Goal: Task Accomplishment & Management: Use online tool/utility

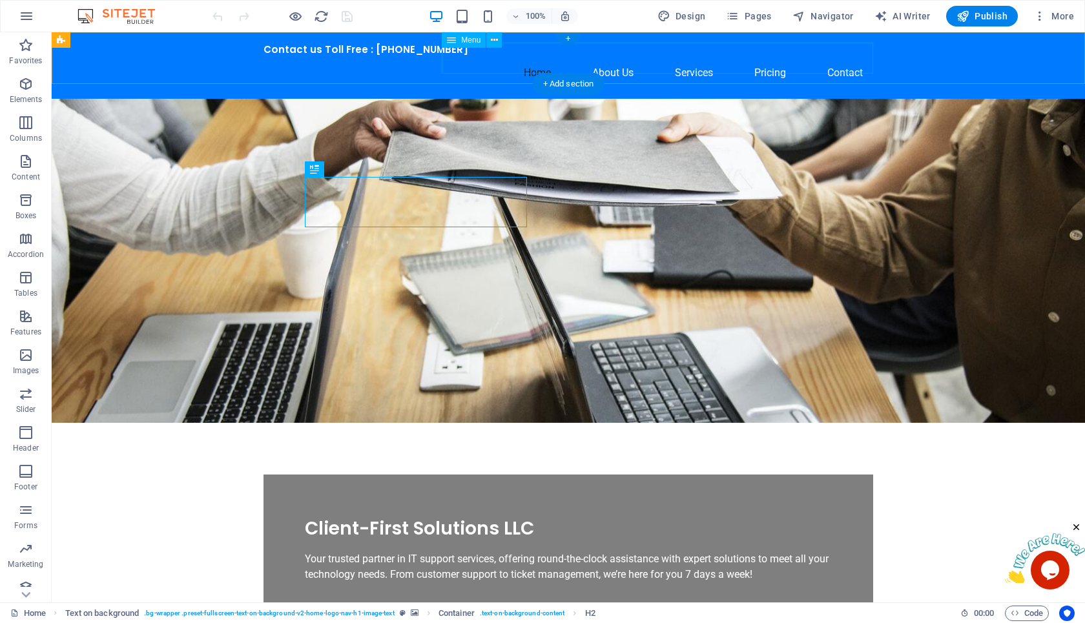
click at [849, 65] on nav "Home About Us Services Pricing Contact" at bounding box center [567, 72] width 609 height 31
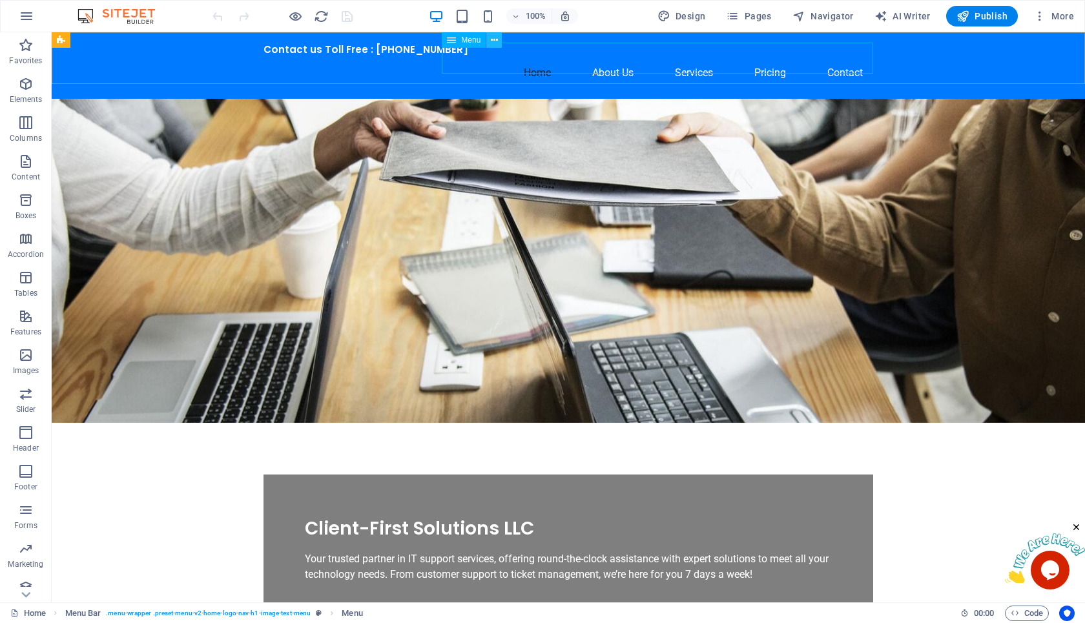
click at [491, 46] on icon at bounding box center [494, 41] width 7 height 14
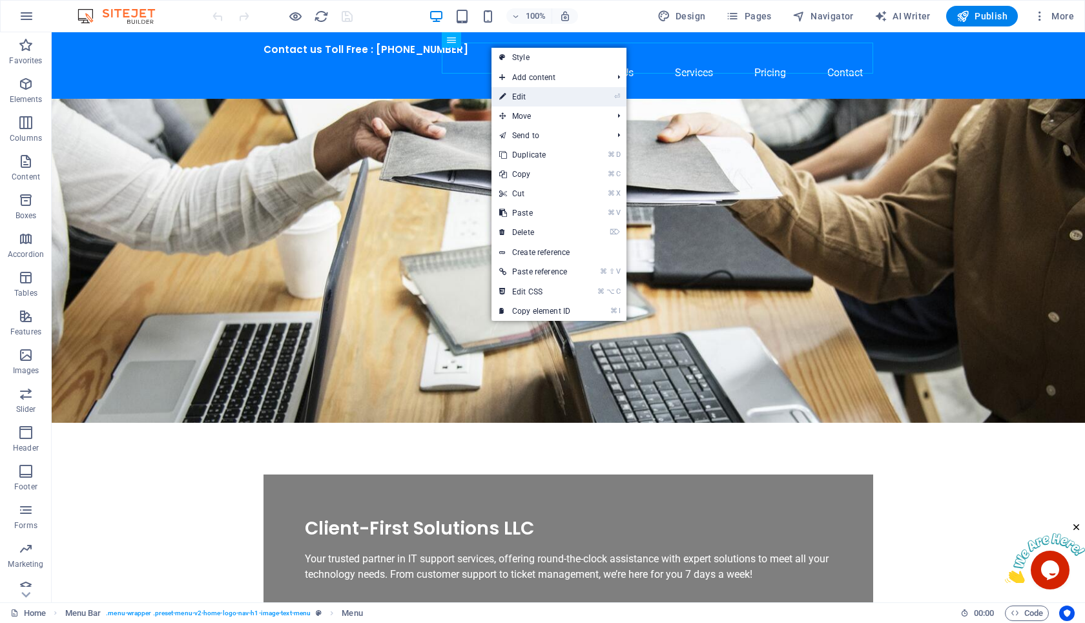
click at [538, 101] on link "⏎ Edit" at bounding box center [534, 96] width 87 height 19
select select
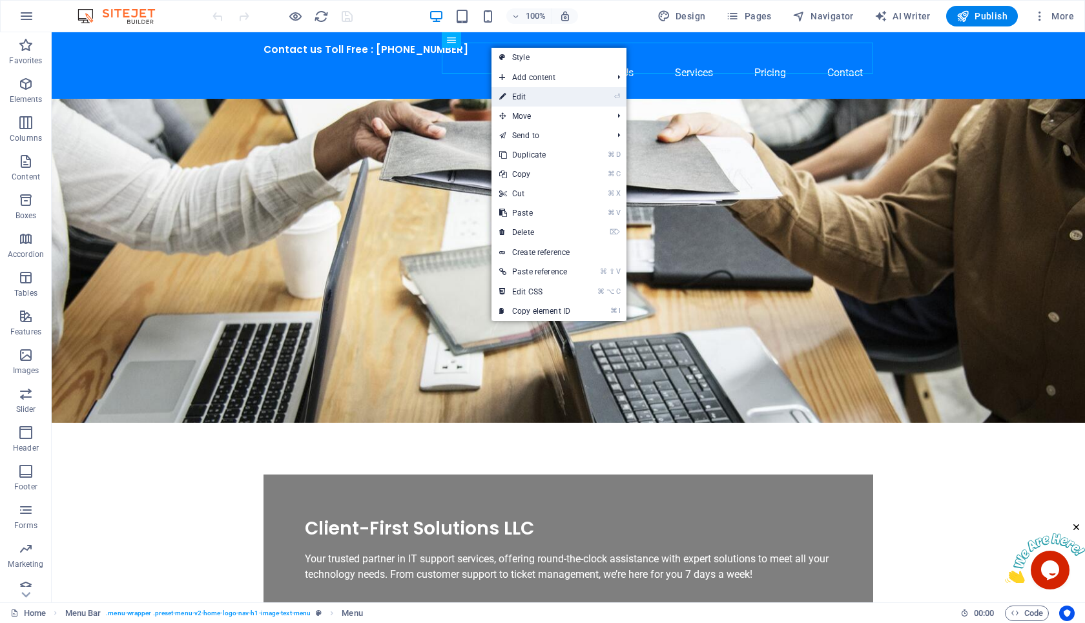
select select
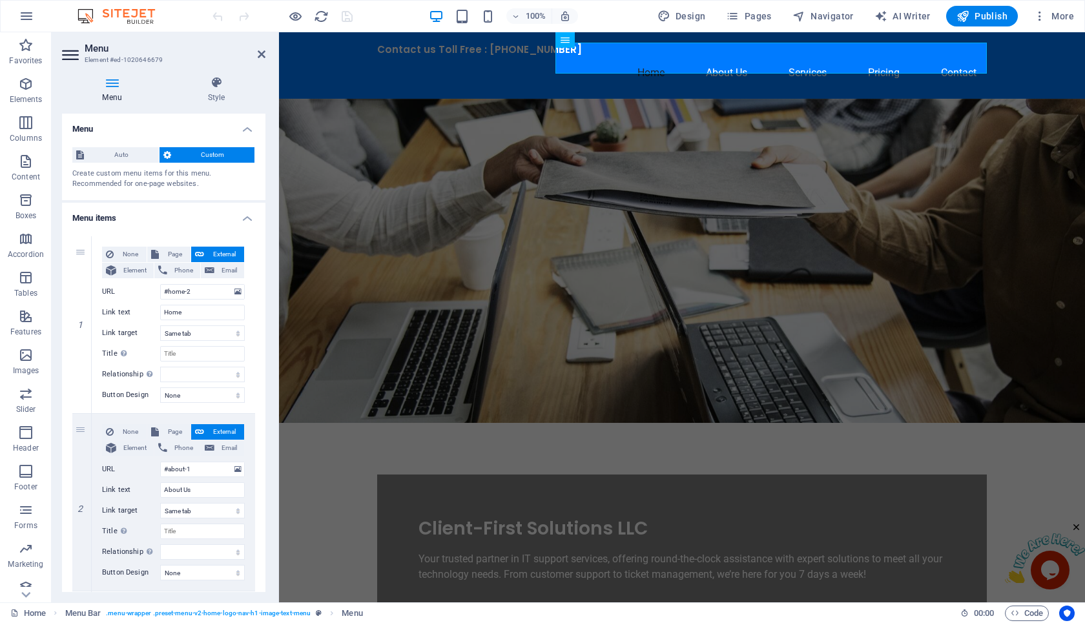
drag, startPoint x: 261, startPoint y: 287, endPoint x: 276, endPoint y: 336, distance: 50.6
click at [276, 336] on aside "Menu Element #ed-1020646679 Menu Style Menu Auto Custom Create custom menu item…" at bounding box center [165, 317] width 227 height 570
click at [265, 327] on div "Menu Auto Custom Create custom menu items for this menu. Recommended for one-pa…" at bounding box center [163, 353] width 203 height 478
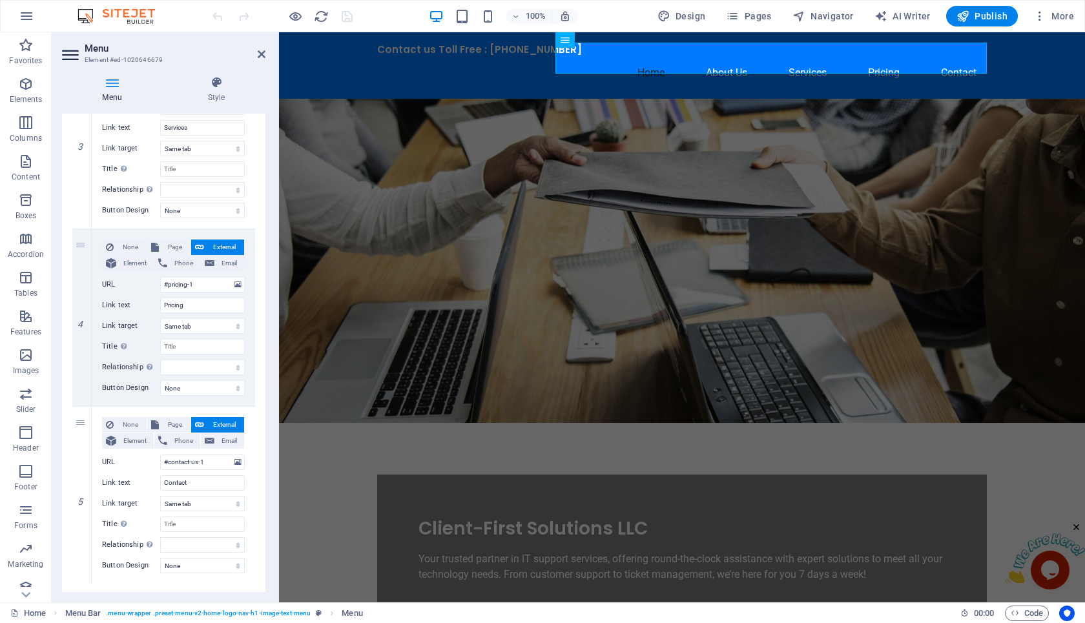
scroll to position [550, 0]
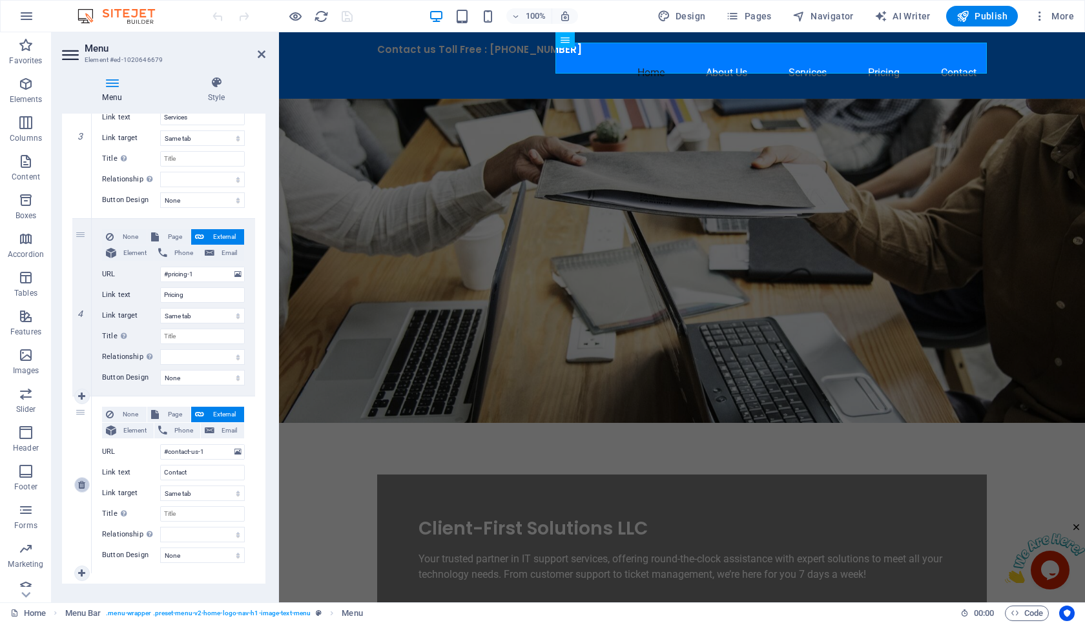
click at [84, 485] on icon at bounding box center [81, 484] width 7 height 9
select select
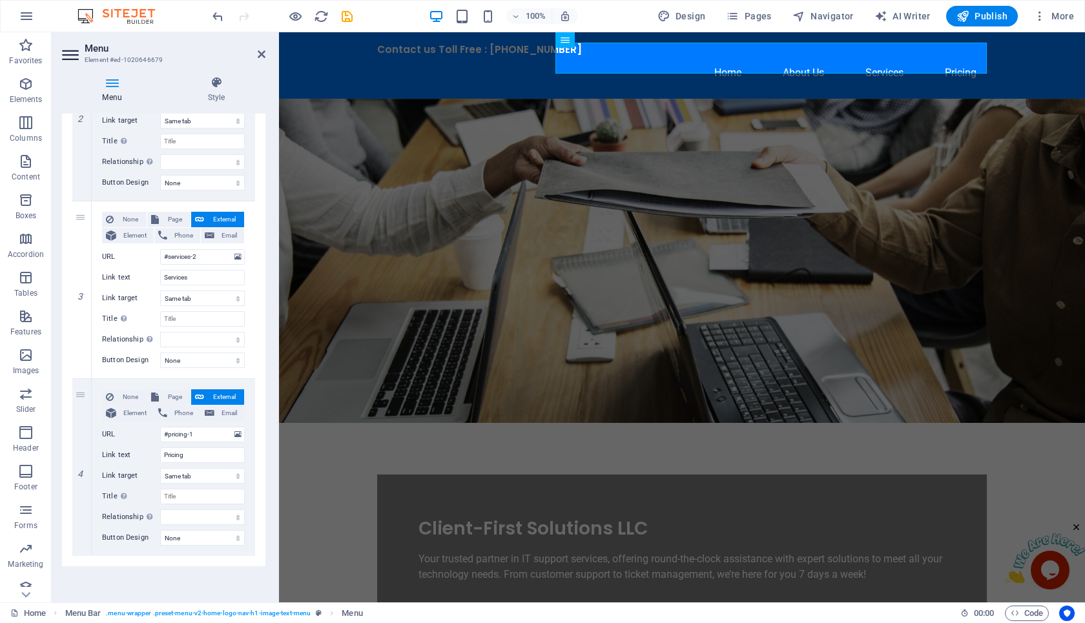
scroll to position [390, 0]
click at [260, 59] on icon at bounding box center [262, 54] width 8 height 10
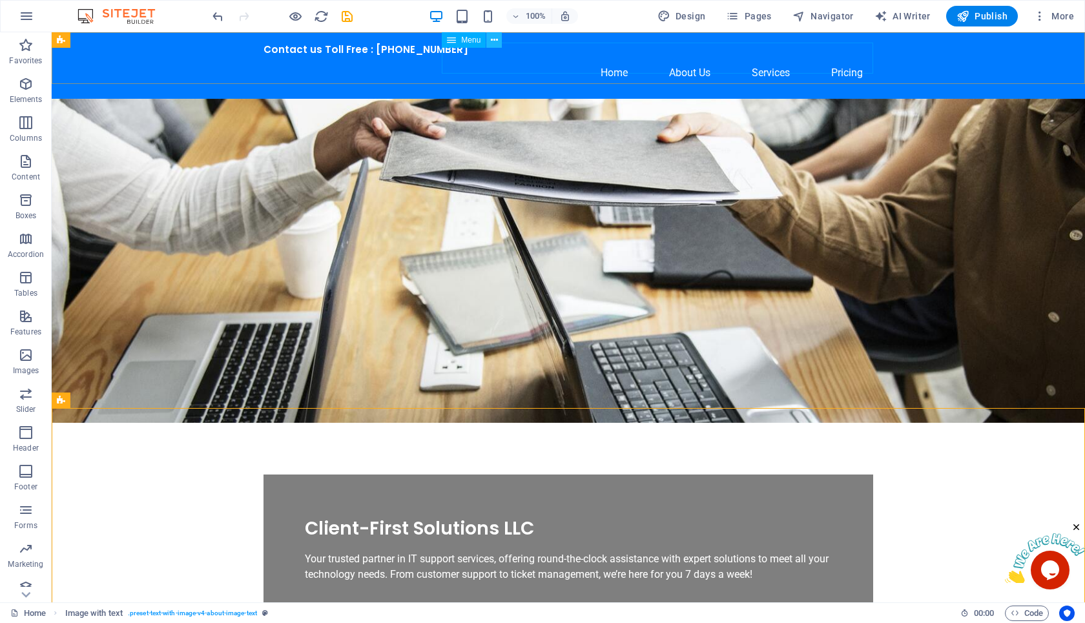
click at [497, 41] on icon at bounding box center [494, 41] width 7 height 14
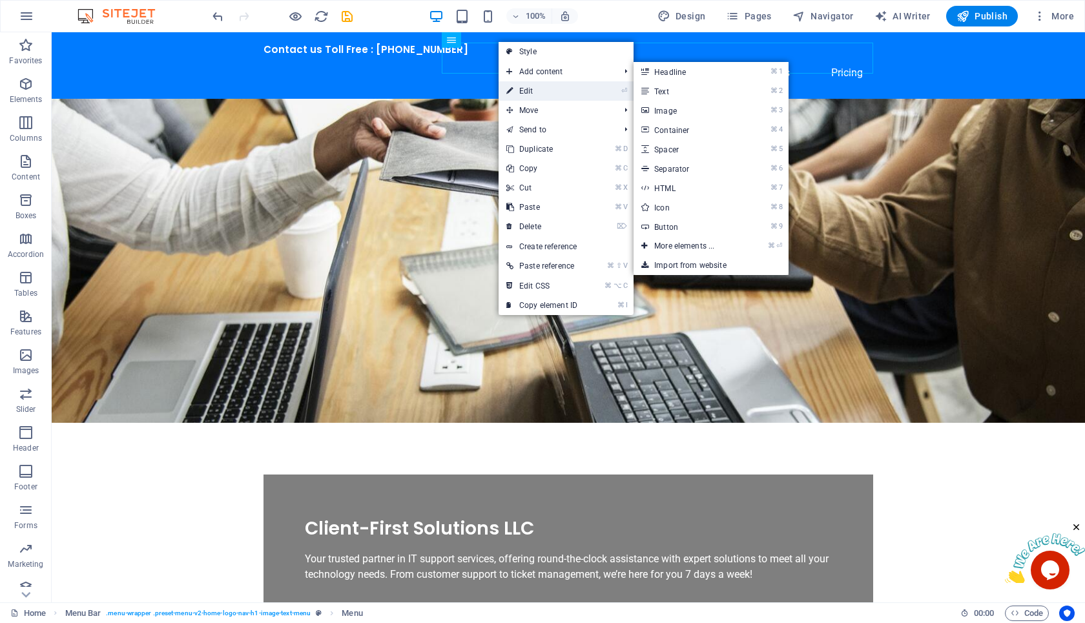
click at [533, 92] on link "⏎ Edit" at bounding box center [541, 90] width 87 height 19
select select
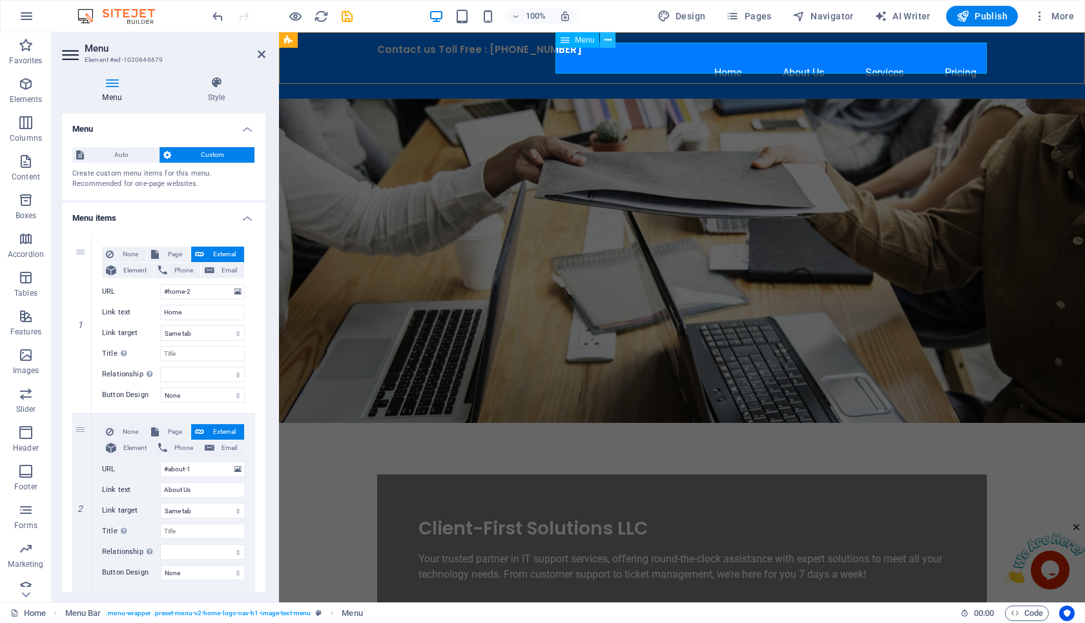
click at [607, 42] on icon at bounding box center [607, 41] width 7 height 14
click at [210, 81] on icon at bounding box center [216, 82] width 98 height 13
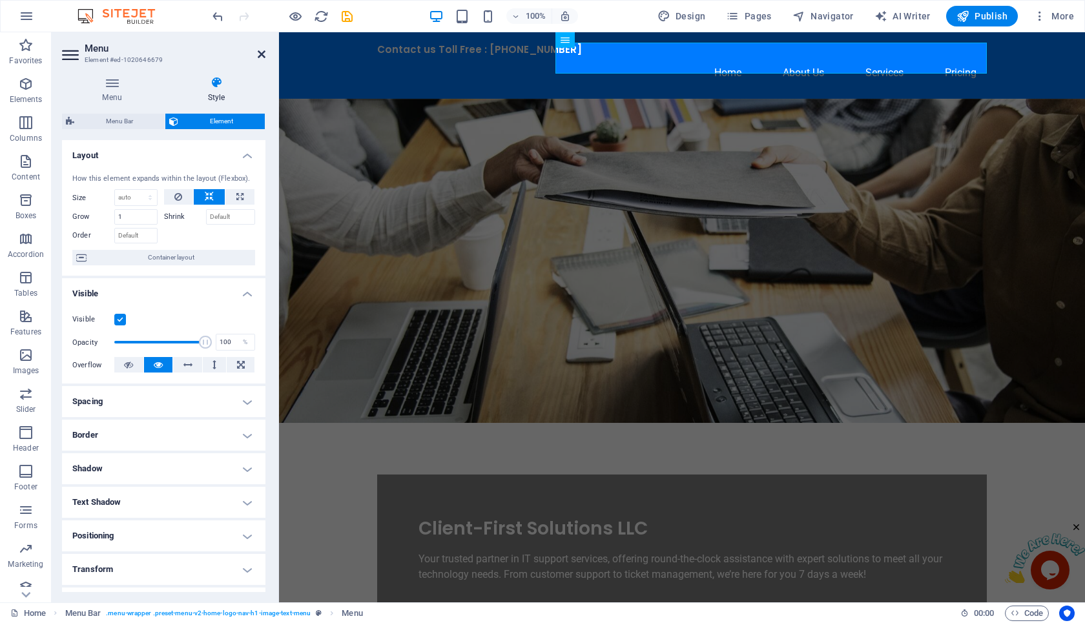
click at [264, 57] on icon at bounding box center [262, 54] width 8 height 10
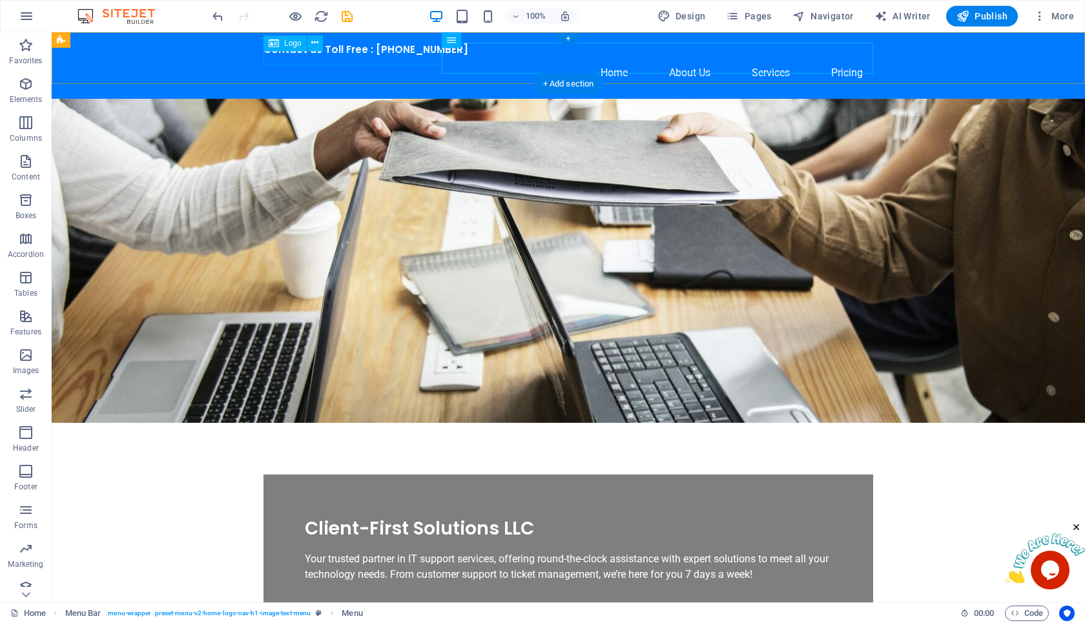
click at [363, 57] on div "Contact us Toll Free : [PHONE_NUMBER]" at bounding box center [567, 50] width 609 height 15
click at [312, 45] on icon at bounding box center [314, 43] width 7 height 14
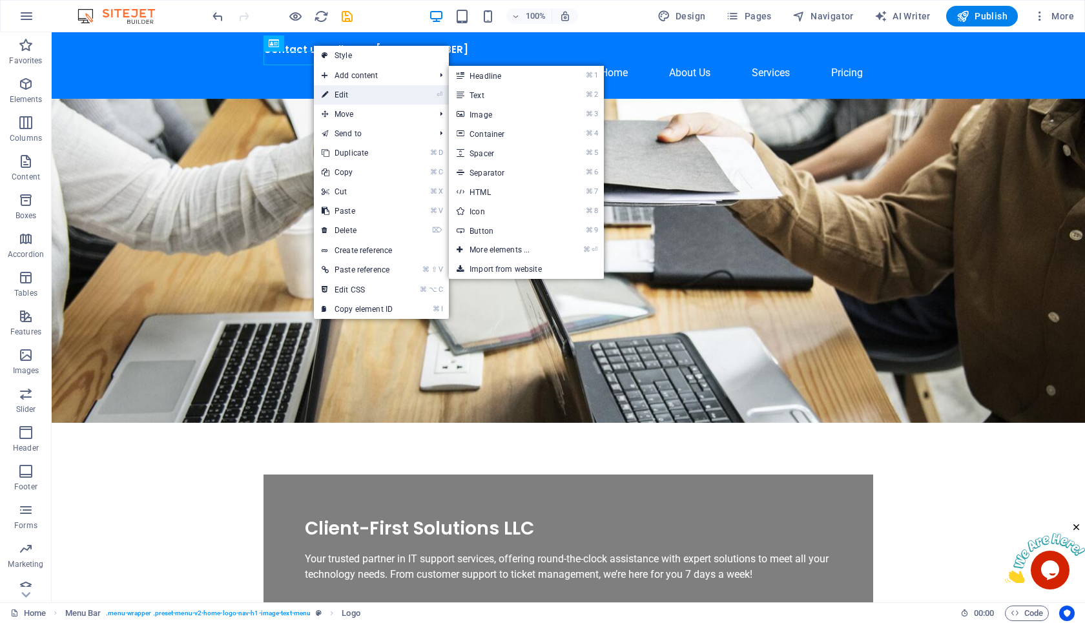
click at [348, 97] on link "⏎ Edit" at bounding box center [357, 94] width 87 height 19
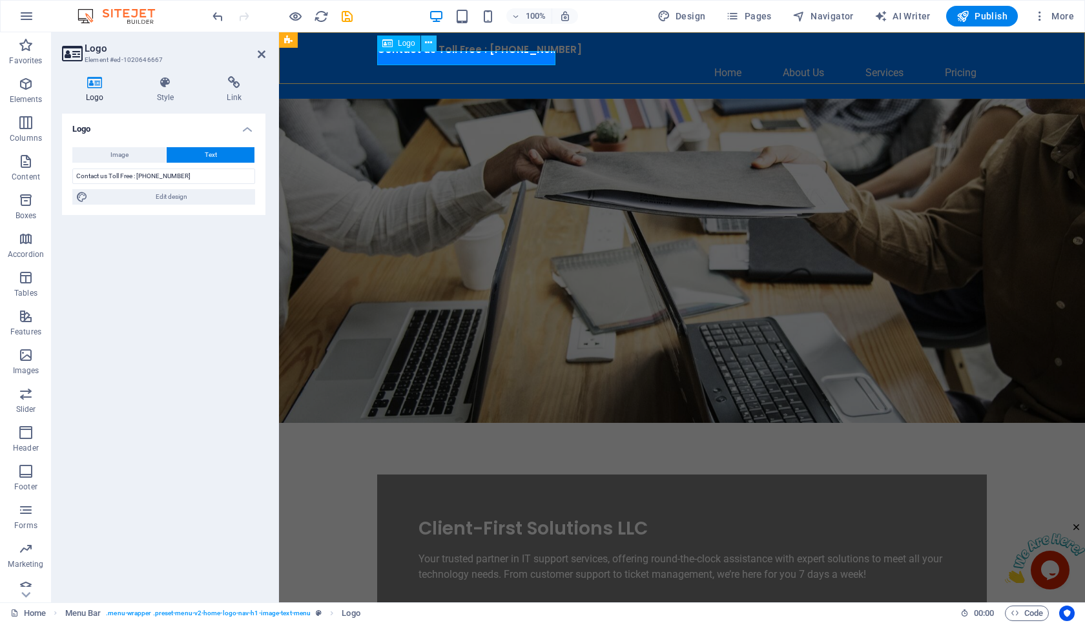
click at [425, 49] on icon at bounding box center [428, 43] width 7 height 14
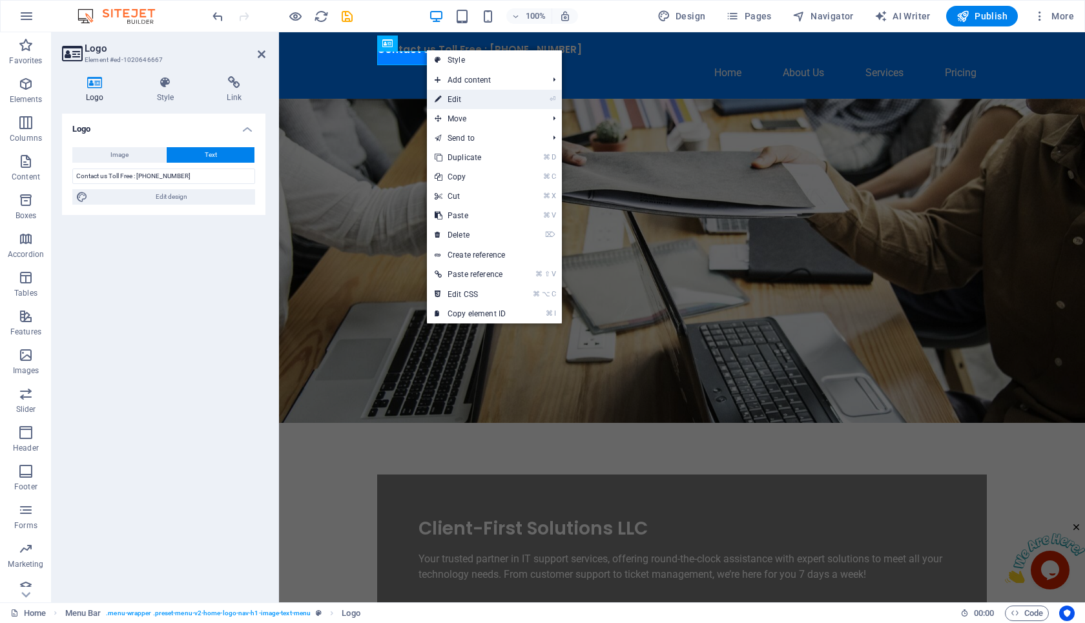
click at [460, 107] on link "⏎ Edit" at bounding box center [470, 99] width 87 height 19
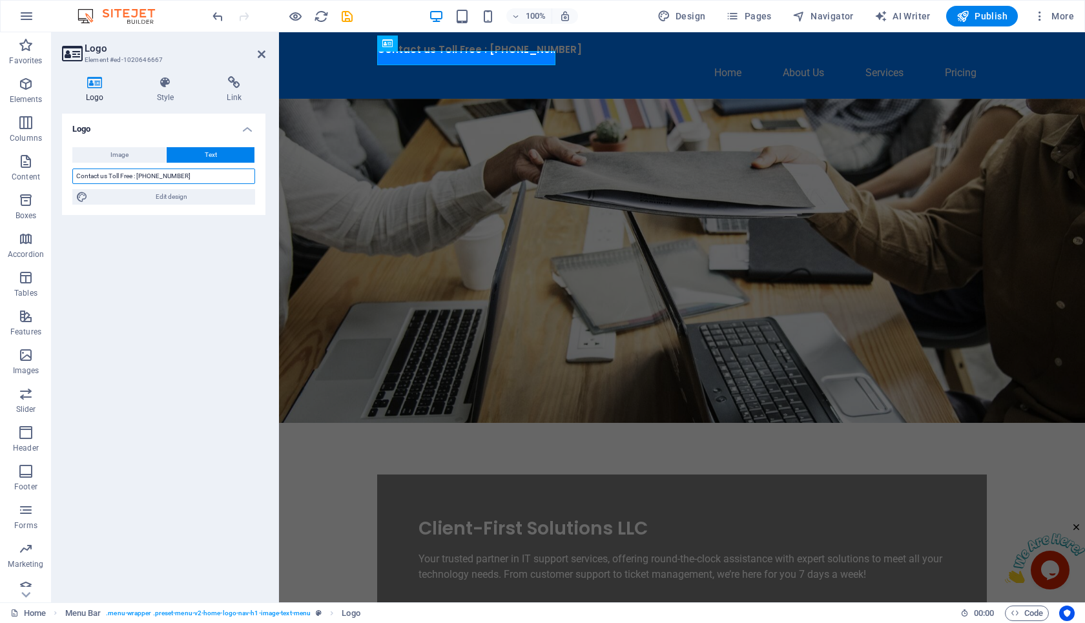
click at [221, 175] on input "Contact us Toll Free : [PHONE_NUMBER]" at bounding box center [163, 176] width 183 height 15
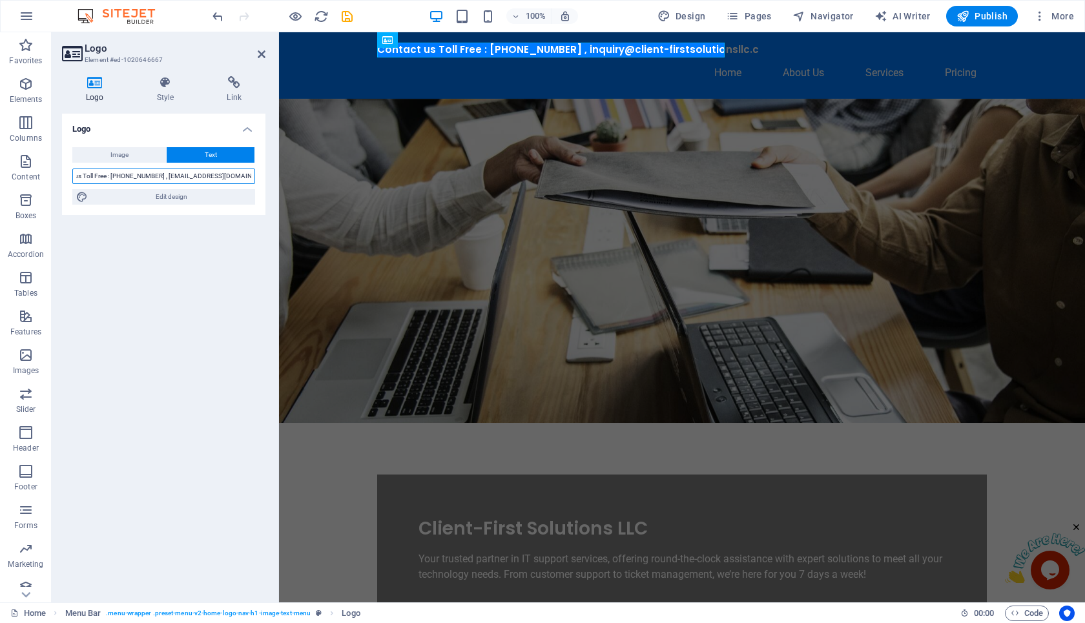
scroll to position [0, 32]
type input "Contact us Toll Free : [PHONE_NUMBER] , [EMAIL_ADDRESS][DOMAIN_NAME]"
click at [220, 257] on div "Logo Image Text Drag files here, click to choose files or select files from Fil…" at bounding box center [163, 353] width 203 height 478
click at [351, 17] on icon "save" at bounding box center [347, 16] width 15 height 15
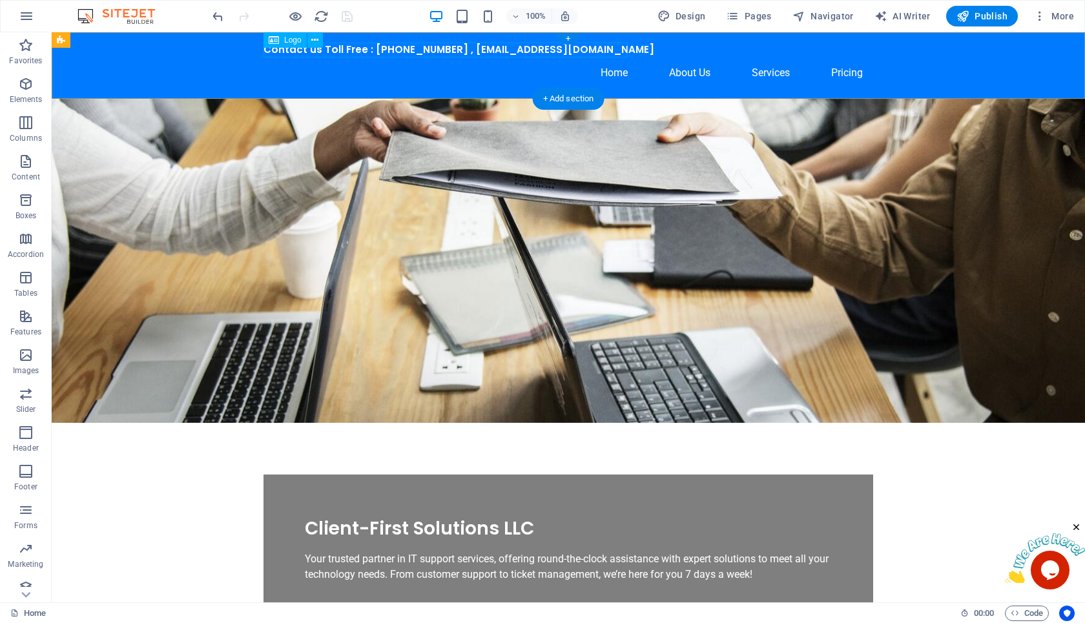
click at [533, 52] on div "Contact us Toll Free : [PHONE_NUMBER] , [EMAIL_ADDRESS][DOMAIN_NAME]" at bounding box center [567, 50] width 609 height 15
click at [314, 43] on icon at bounding box center [314, 41] width 7 height 14
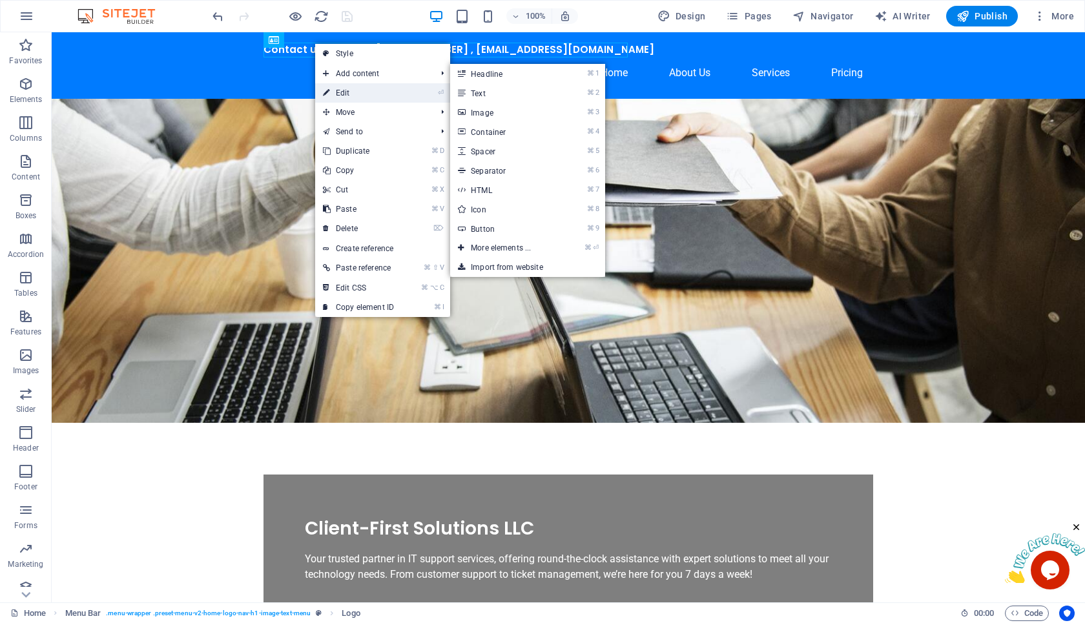
click at [355, 85] on link "⏎ Edit" at bounding box center [358, 92] width 87 height 19
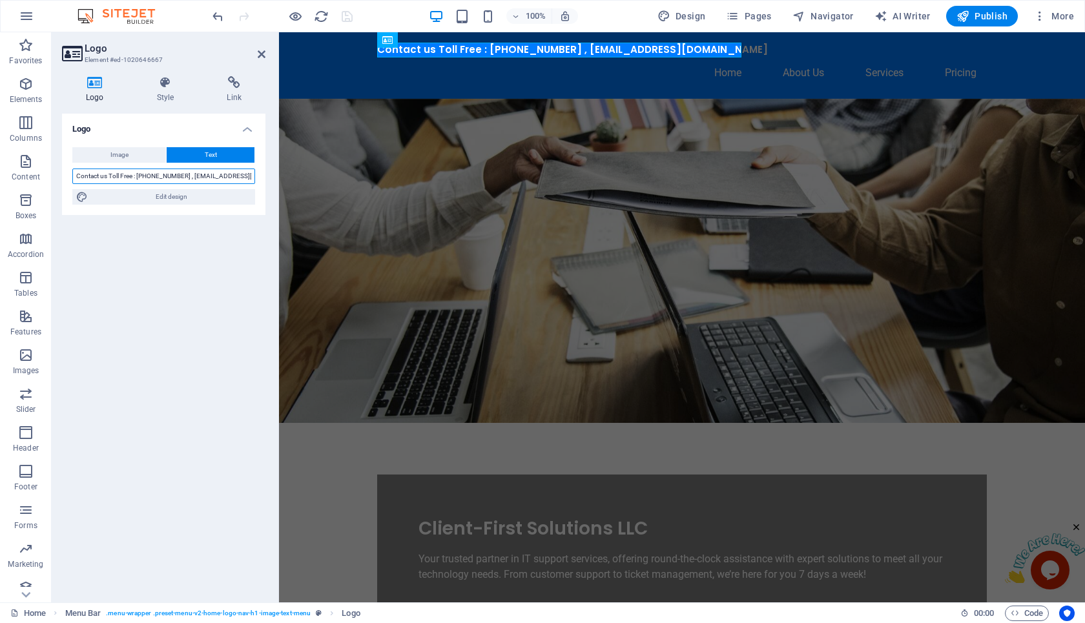
click at [181, 178] on input "Contact us Toll Free : [PHONE_NUMBER] , [EMAIL_ADDRESS][DOMAIN_NAME]" at bounding box center [163, 176] width 183 height 15
type input "Contact us Toll Free : [PHONE_NUMBER] ,or email us at [EMAIL_ADDRESS][DOMAIN_NA…"
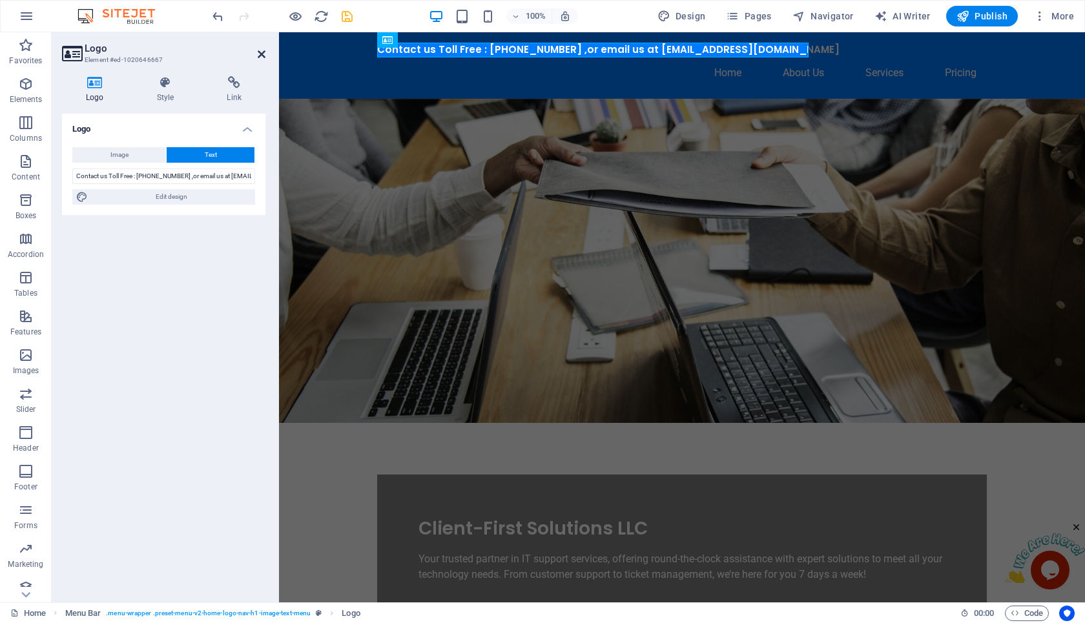
click at [263, 59] on icon at bounding box center [262, 54] width 8 height 10
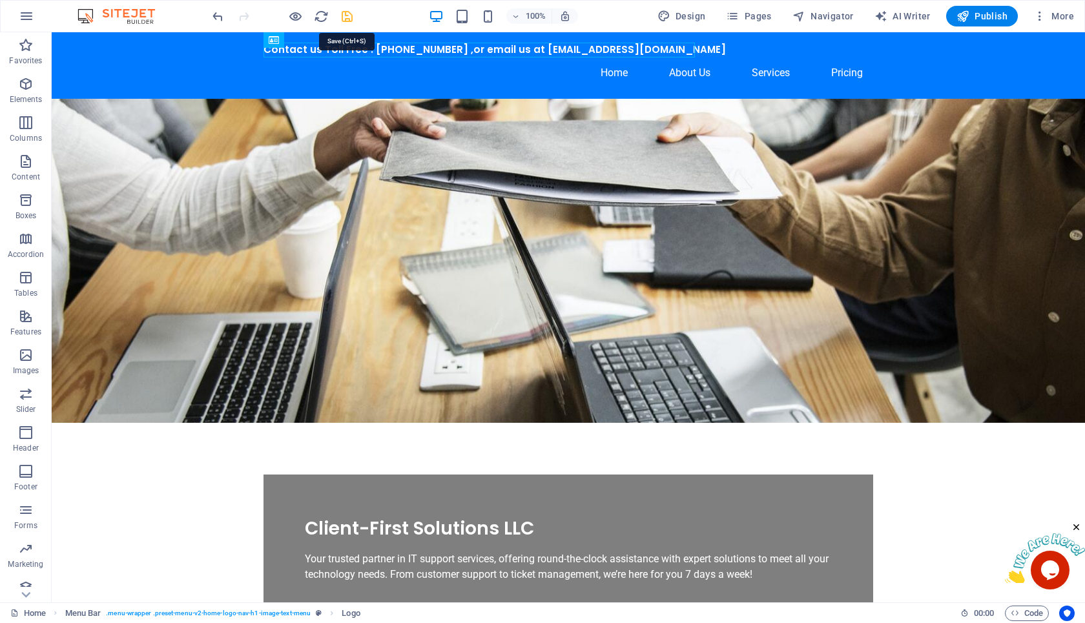
click at [349, 16] on icon "save" at bounding box center [347, 16] width 15 height 15
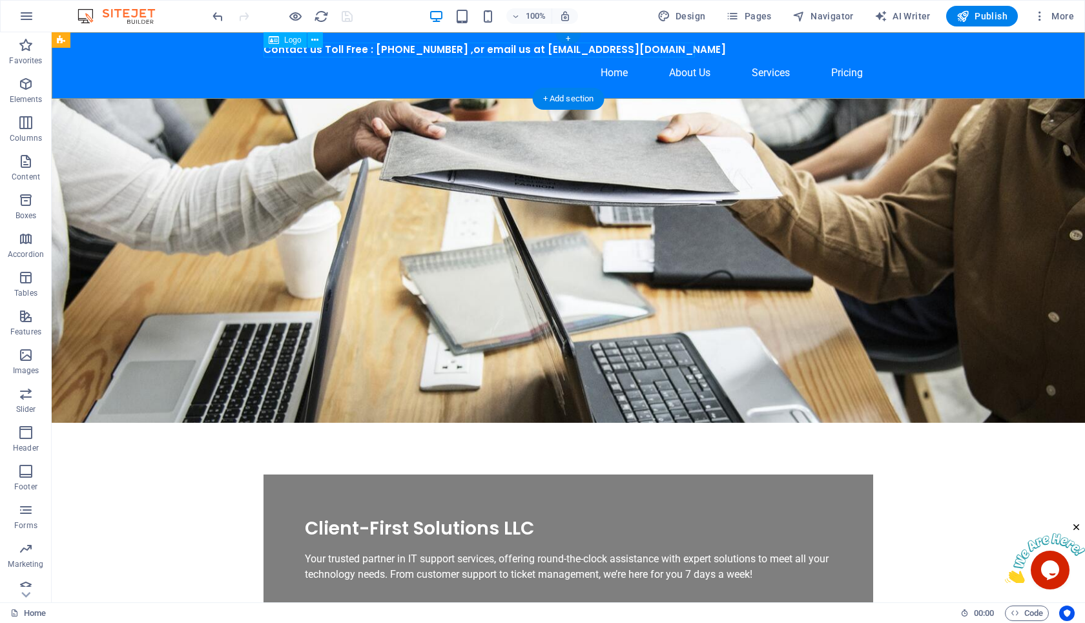
click at [518, 57] on nav "Home About Us Services Pricing" at bounding box center [567, 72] width 609 height 31
click at [354, 50] on div "Contact us Toll Free : [PHONE_NUMBER] ,or email us at [EMAIL_ADDRESS][DOMAIN_NA…" at bounding box center [567, 50] width 609 height 15
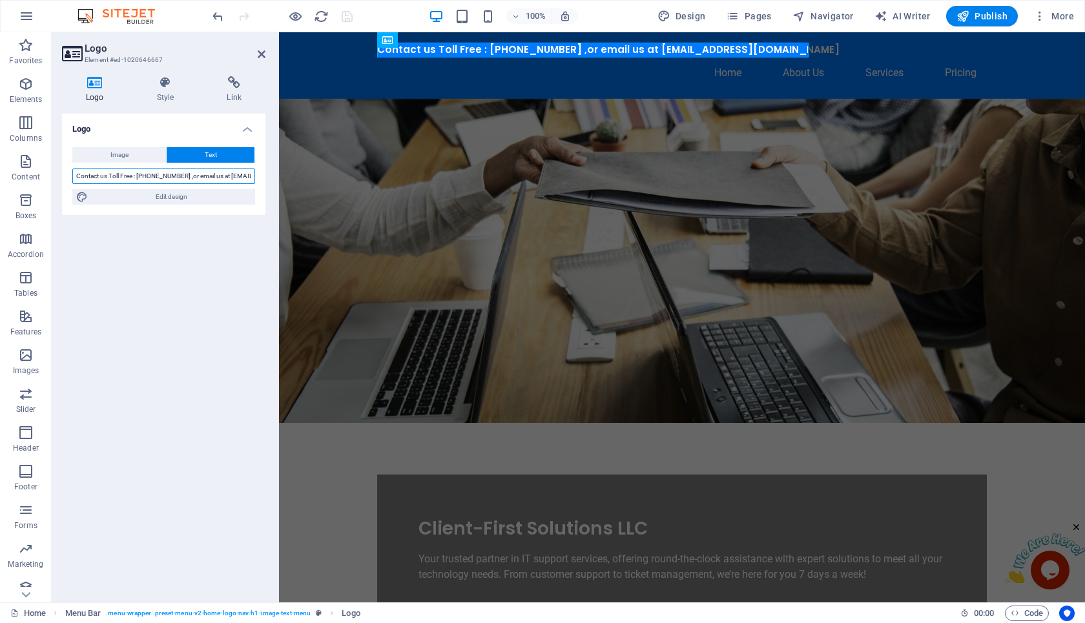
click at [179, 176] on input "Contact us Toll Free : [PHONE_NUMBER] ,or email us at [EMAIL_ADDRESS][DOMAIN_NA…" at bounding box center [163, 176] width 183 height 15
type input "Contact us Toll Free : [PHONE_NUMBER] or email us at [EMAIL_ADDRESS][DOMAIN_NAM…"
click at [263, 55] on icon at bounding box center [262, 54] width 8 height 10
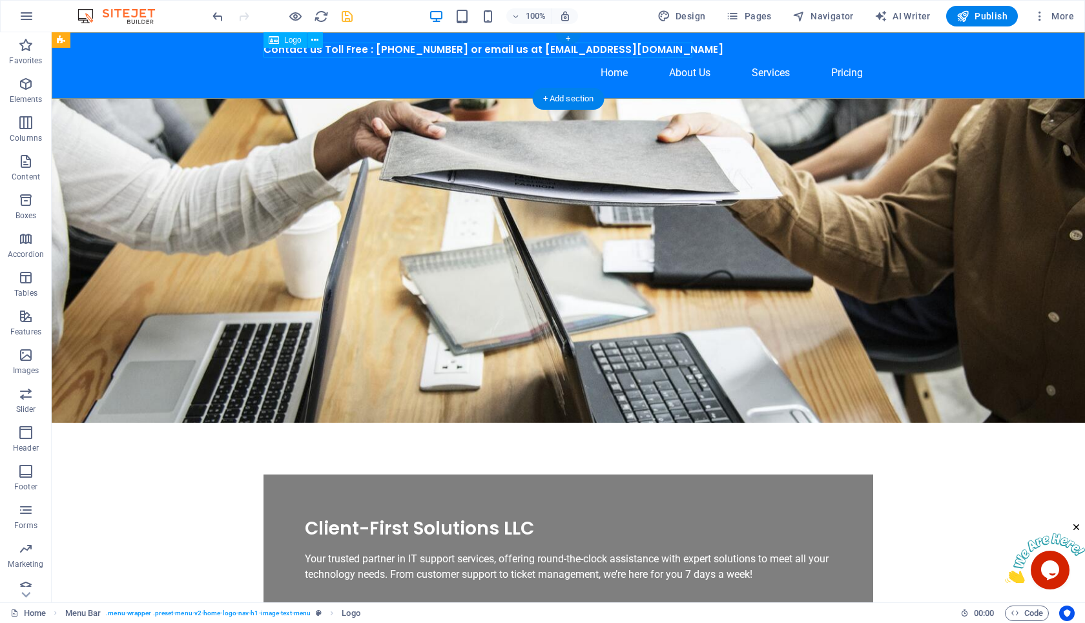
click at [362, 53] on div "Contact us Toll Free : [PHONE_NUMBER] or email us at [EMAIL_ADDRESS][DOMAIN_NAM…" at bounding box center [567, 50] width 609 height 15
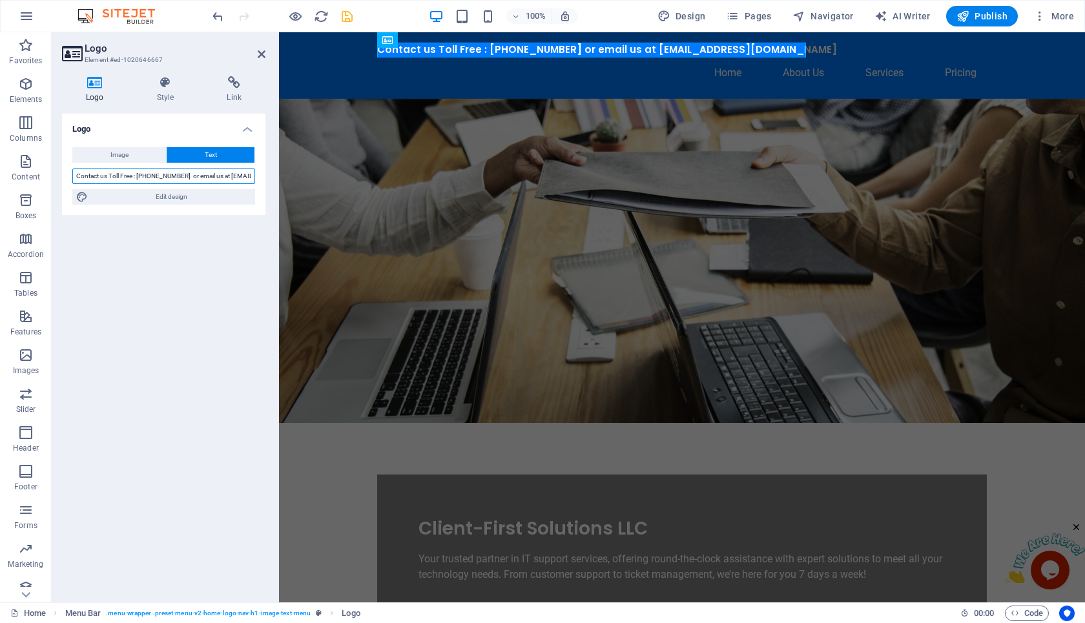
click at [187, 179] on input "Contact us Toll Free : [PHONE_NUMBER] or email us at [EMAIL_ADDRESS][DOMAIN_NAM…" at bounding box center [163, 176] width 183 height 15
click at [216, 176] on input "Contact us Toll Free : [PHONE_NUMBER] email us at [EMAIL_ADDRESS][DOMAIN_NAME]" at bounding box center [163, 176] width 183 height 15
click at [206, 176] on input "Contact us Toll Free : [PHONE_NUMBER] email us :[EMAIL_ADDRESS][DOMAIN_NAME]" at bounding box center [163, 176] width 183 height 15
type input "Contact us Toll Free : [PHONE_NUMBER] email :[EMAIL_ADDRESS][DOMAIN_NAME]"
click at [209, 245] on div "Logo Image Text Drag files here, click to choose files or select files from Fil…" at bounding box center [163, 353] width 203 height 478
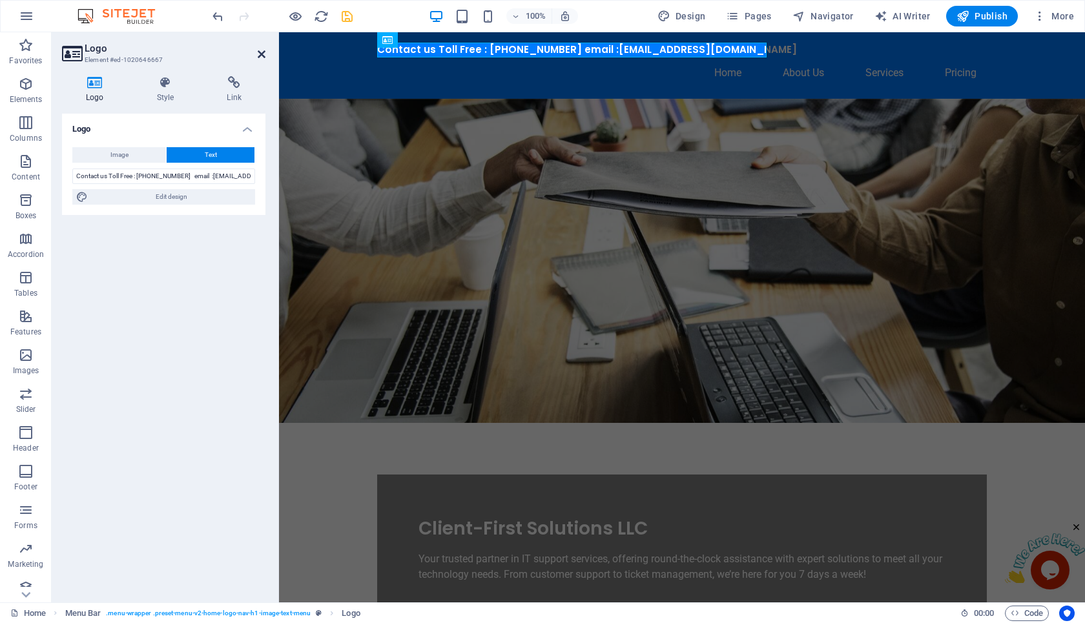
click at [264, 56] on icon at bounding box center [262, 54] width 8 height 10
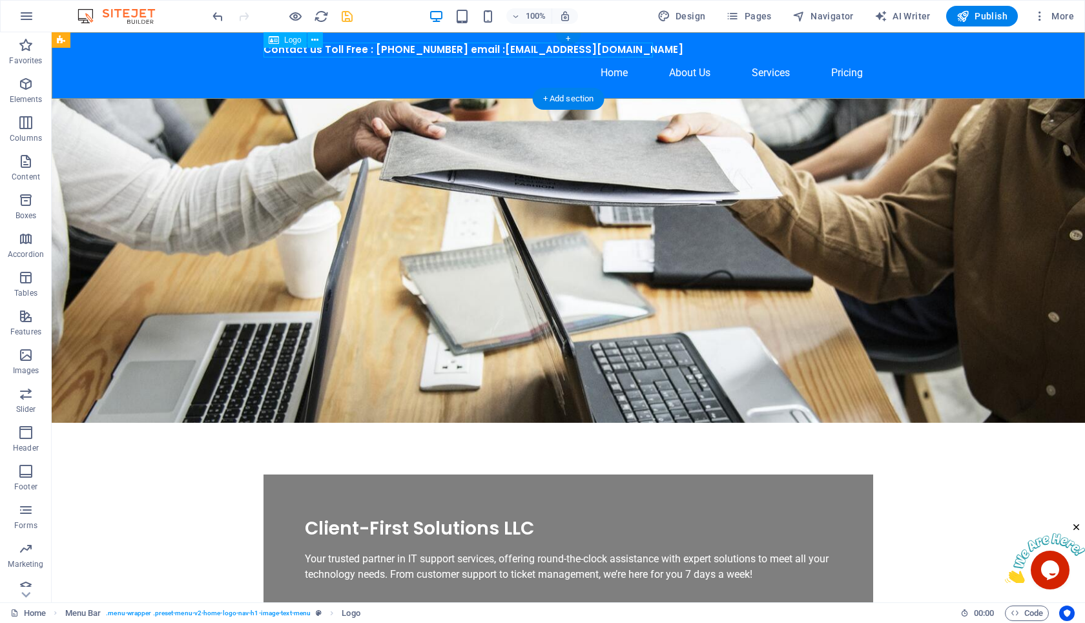
click at [381, 52] on div "Contact us Toll Free : [PHONE_NUMBER] email :[EMAIL_ADDRESS][DOMAIN_NAME]" at bounding box center [567, 50] width 609 height 15
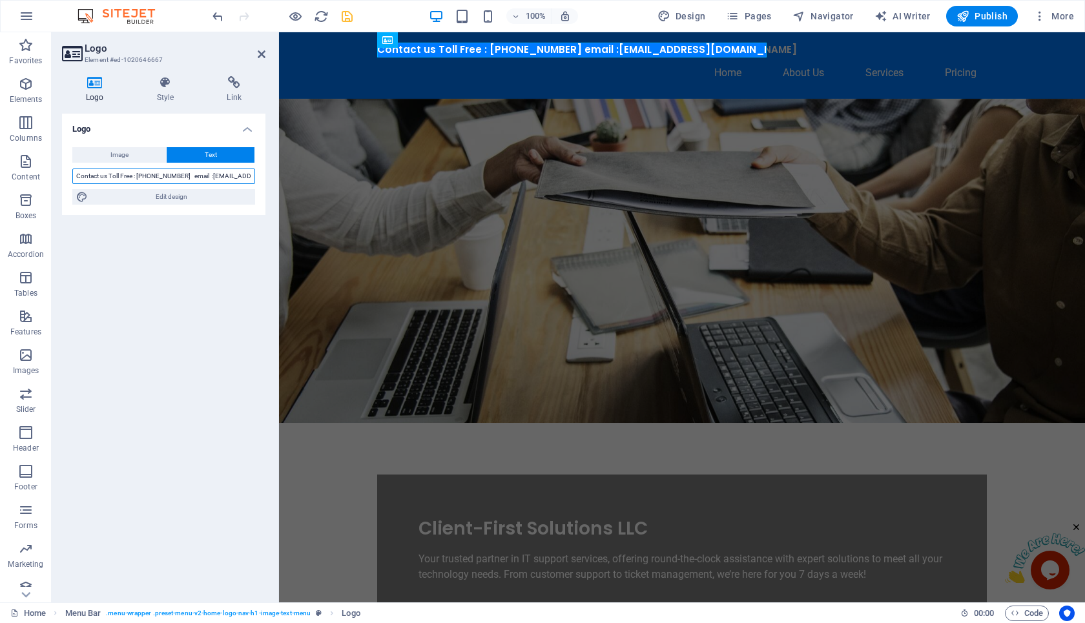
click at [204, 181] on input "Contact us Toll Free : [PHONE_NUMBER] email :[EMAIL_ADDRESS][DOMAIN_NAME]" at bounding box center [163, 176] width 183 height 15
type input "Contact us Toll Free : [PHONE_NUMBER] email [EMAIL_ADDRESS][DOMAIN_NAME]"
click at [262, 56] on icon at bounding box center [262, 54] width 8 height 10
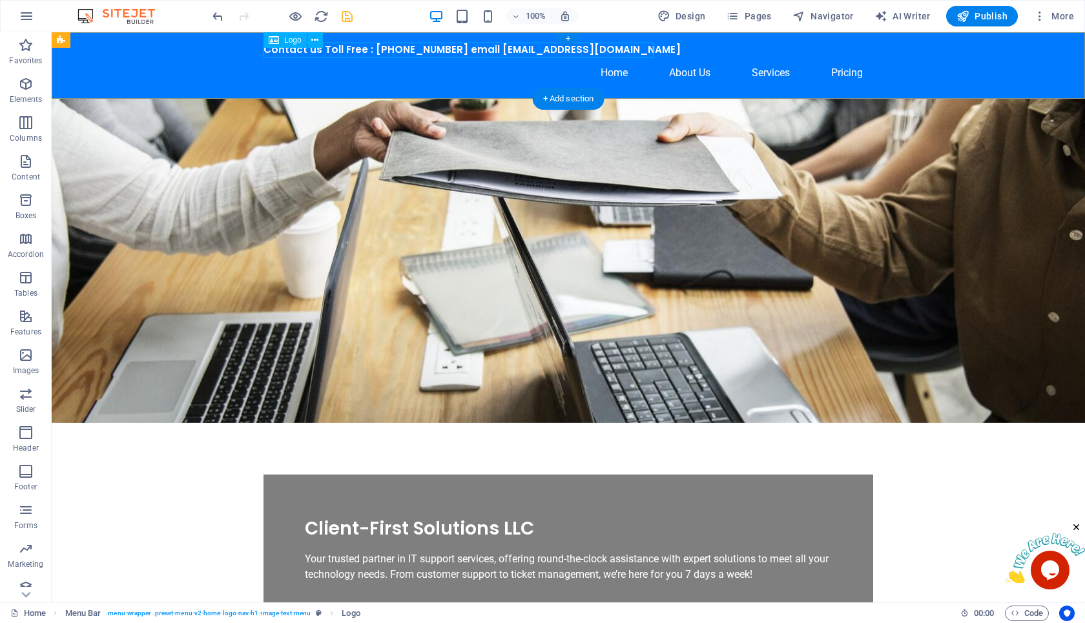
click at [418, 43] on div "Contact us Toll Free : [PHONE_NUMBER] email [EMAIL_ADDRESS][DOMAIN_NAME]" at bounding box center [567, 50] width 609 height 15
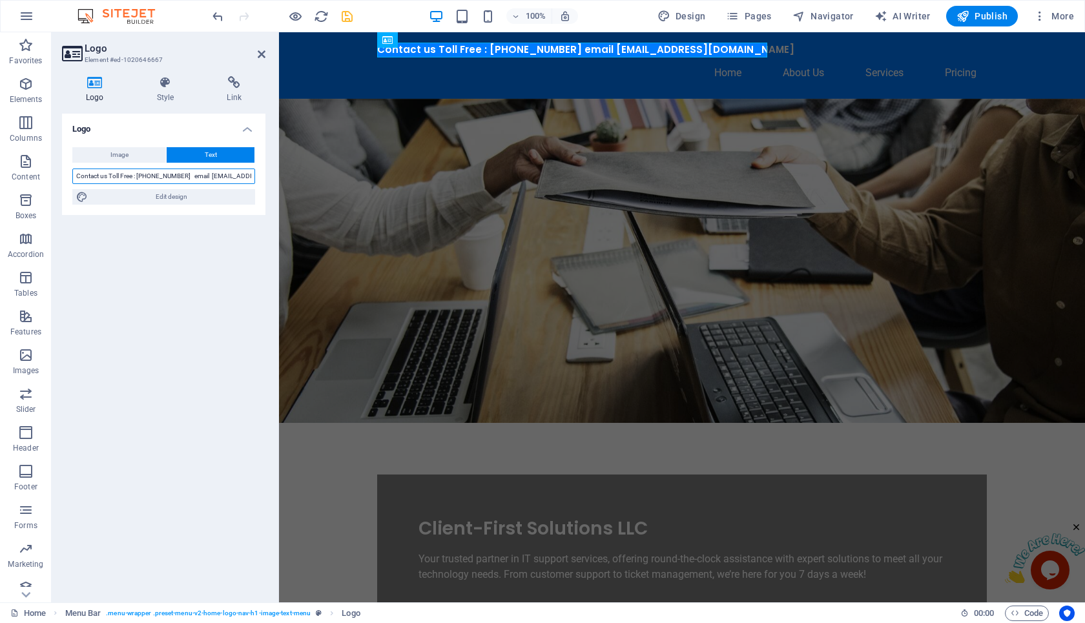
click at [189, 179] on input "Contact us Toll Free : [PHONE_NUMBER] email [EMAIL_ADDRESS][DOMAIN_NAME]" at bounding box center [163, 176] width 183 height 15
type input "Contact us Toll Free : [PHONE_NUMBER] Email [EMAIL_ADDRESS][DOMAIN_NAME]"
click at [265, 57] on icon at bounding box center [262, 54] width 8 height 10
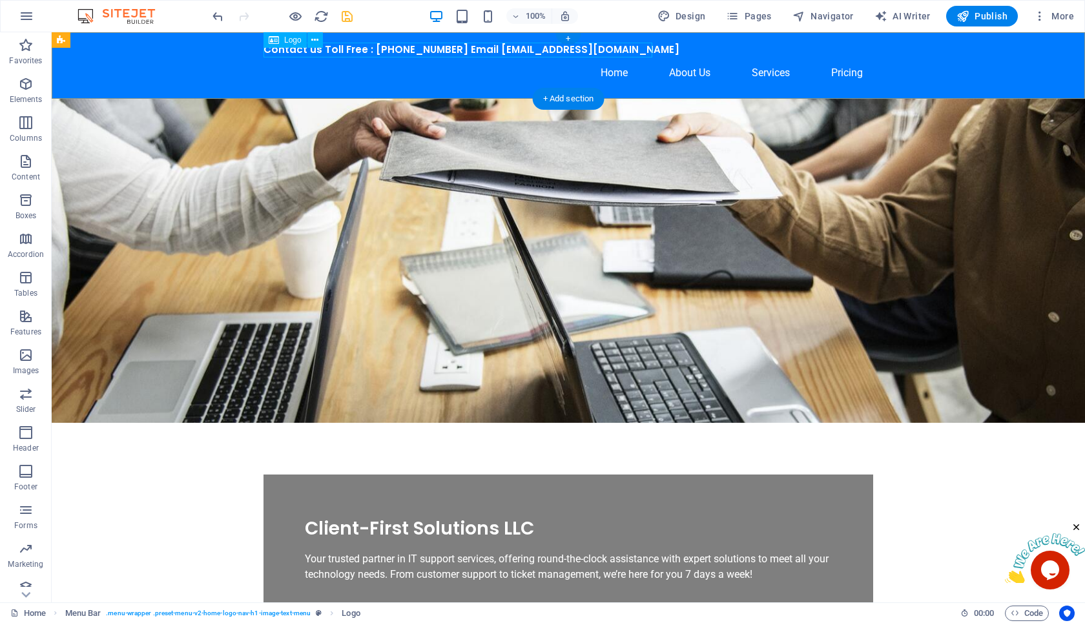
click at [442, 54] on div "Contact us Toll Free : [PHONE_NUMBER] Email [EMAIL_ADDRESS][DOMAIN_NAME]" at bounding box center [567, 50] width 609 height 15
click at [452, 50] on div "Contact us Toll Free : [PHONE_NUMBER] Email [EMAIL_ADDRESS][DOMAIN_NAME]" at bounding box center [567, 50] width 609 height 15
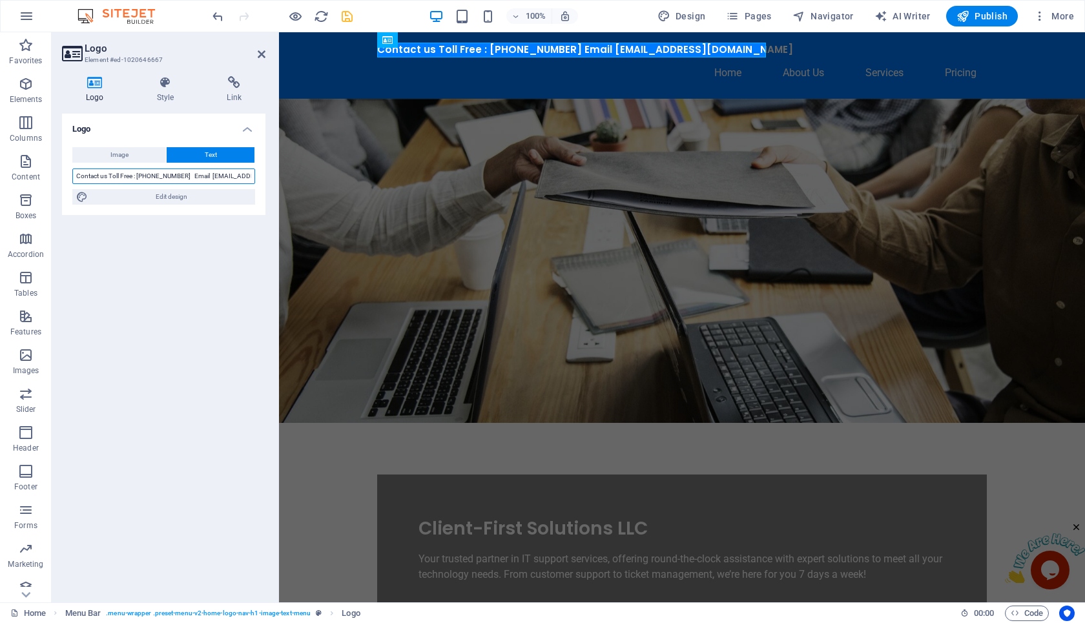
click at [182, 178] on input "Contact us Toll Free : [PHONE_NUMBER] Email [EMAIL_ADDRESS][DOMAIN_NAME]" at bounding box center [163, 176] width 183 height 15
type input "Contact us Toll Free : [PHONE_NUMBER] Or Email [EMAIL_ADDRESS][DOMAIN_NAME]"
click at [259, 53] on icon at bounding box center [262, 54] width 8 height 10
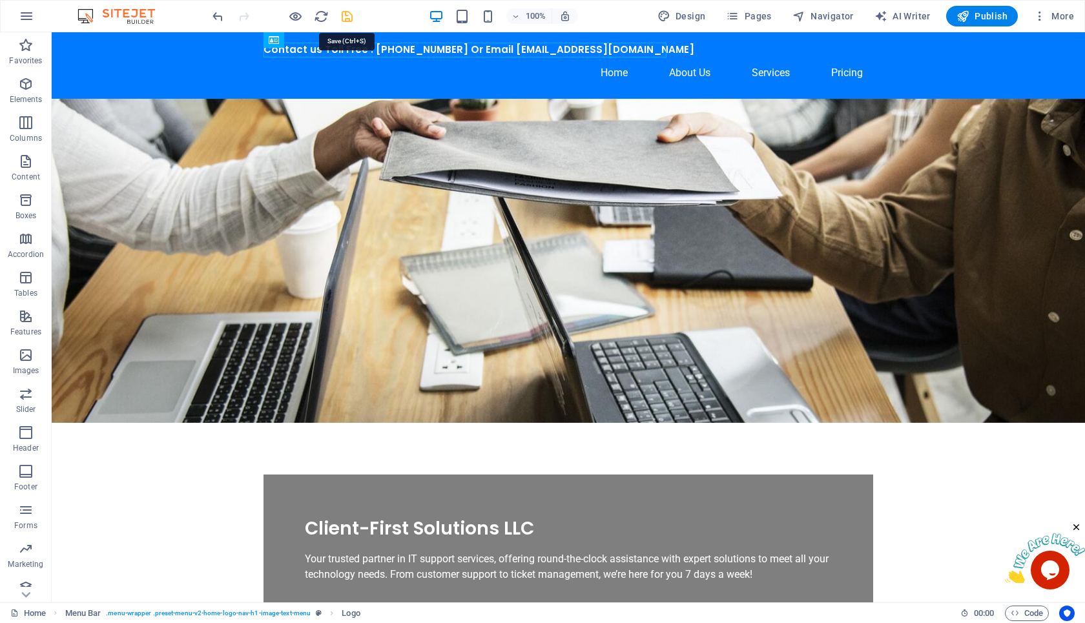
click at [346, 14] on icon "save" at bounding box center [347, 16] width 15 height 15
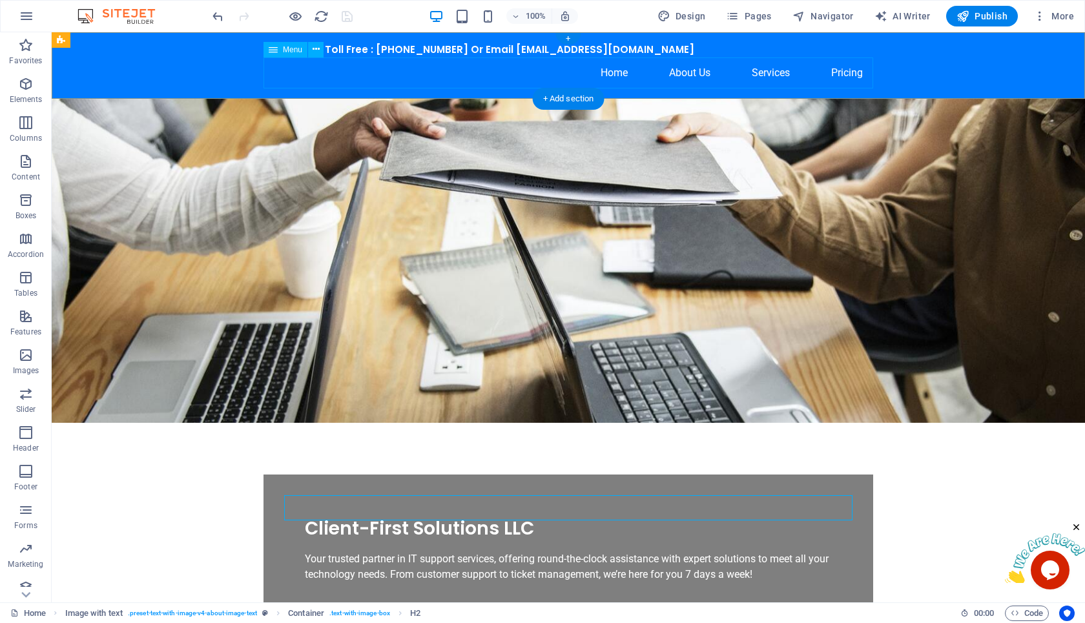
click at [617, 74] on nav "Home About Us Services Pricing" at bounding box center [567, 72] width 609 height 31
click at [673, 69] on nav "Home About Us Services Pricing" at bounding box center [567, 72] width 609 height 31
click at [682, 74] on nav "Home About Us Services Pricing" at bounding box center [567, 72] width 609 height 31
click at [768, 76] on nav "Home About Us Services Pricing" at bounding box center [567, 72] width 609 height 31
click at [966, 12] on icon "button" at bounding box center [962, 16] width 13 height 13
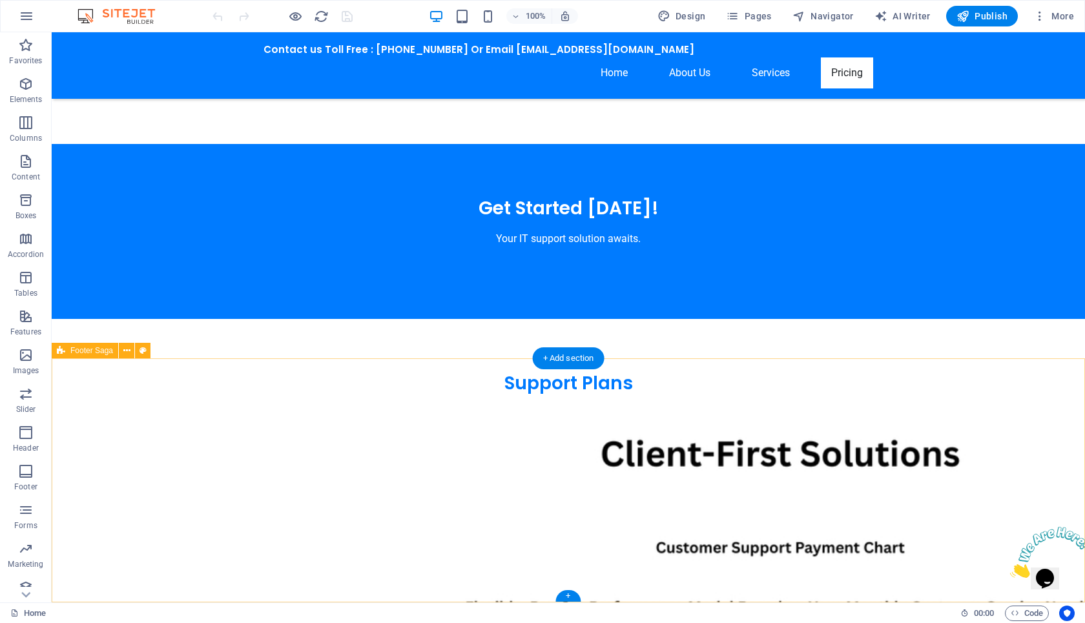
scroll to position [1511, 0]
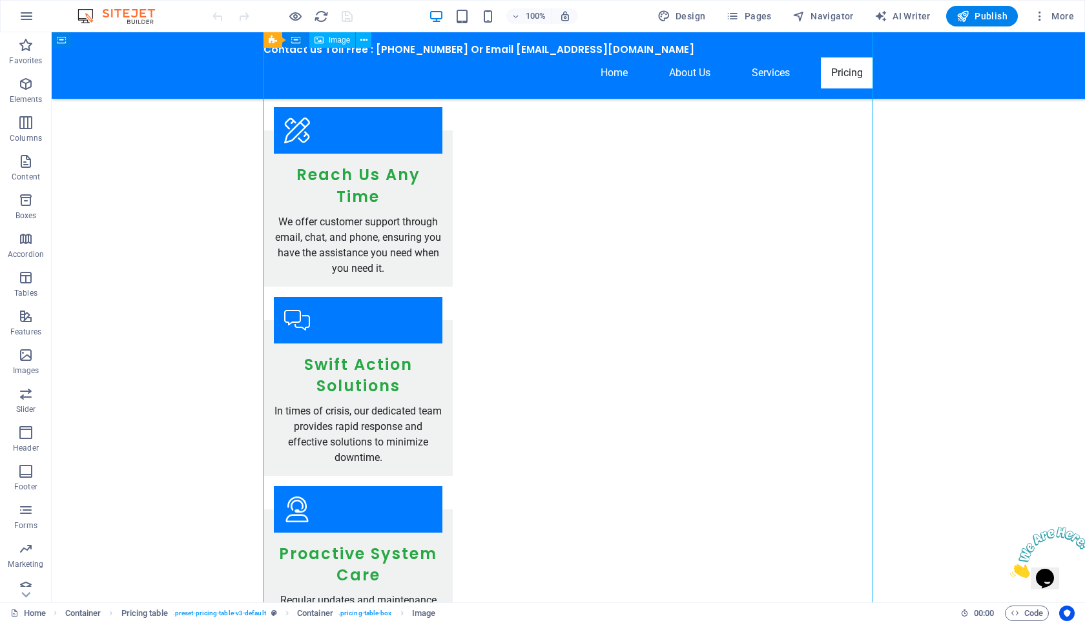
drag, startPoint x: 383, startPoint y: 136, endPoint x: 578, endPoint y: 167, distance: 196.8
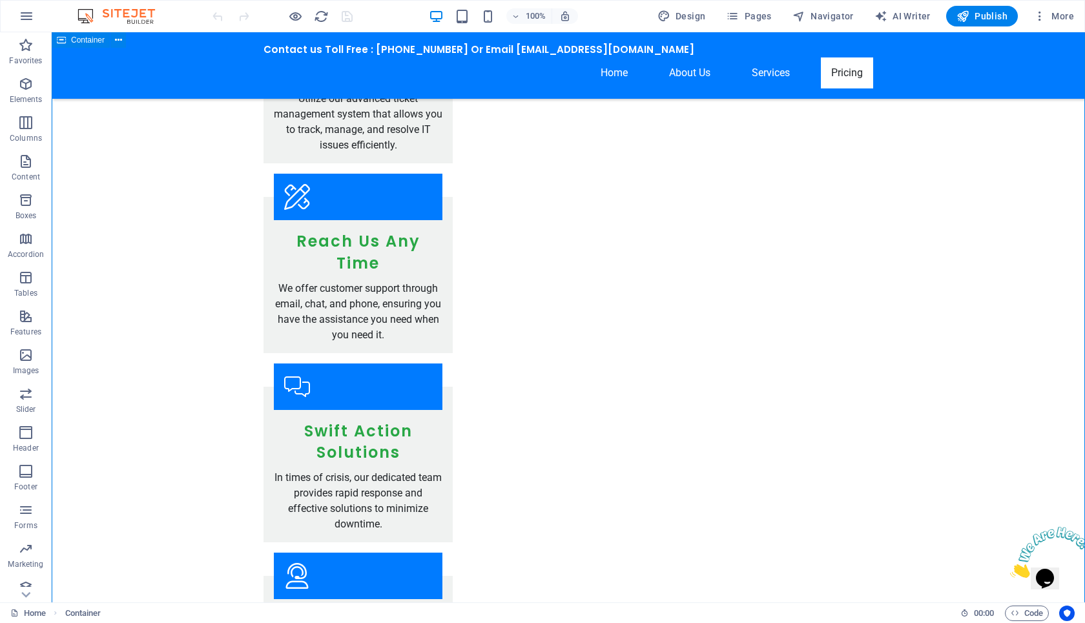
scroll to position [954, 0]
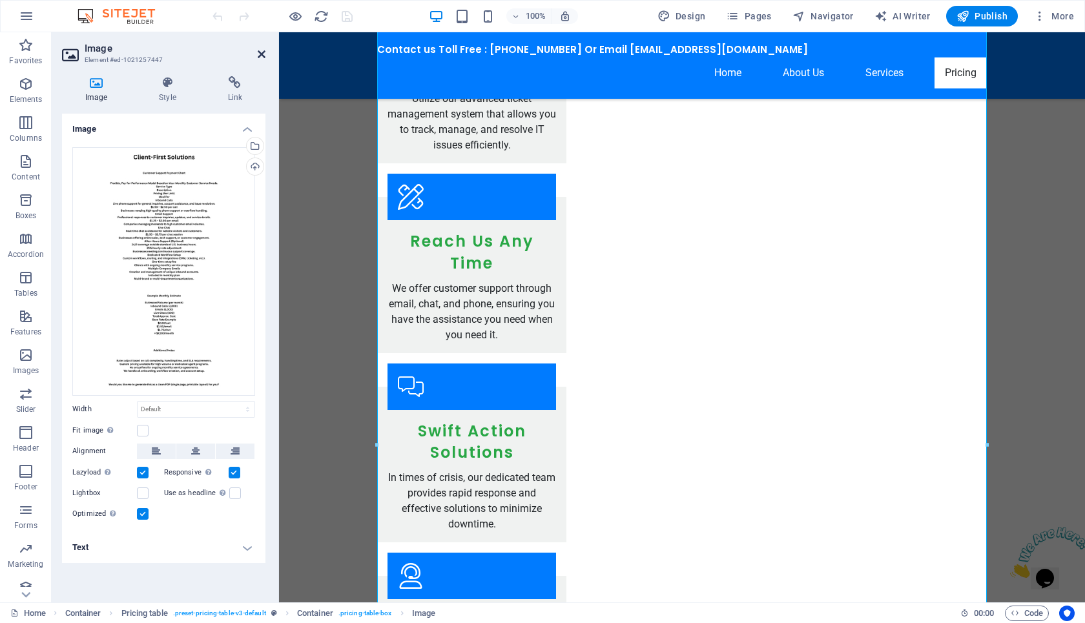
click at [260, 52] on icon at bounding box center [262, 54] width 8 height 10
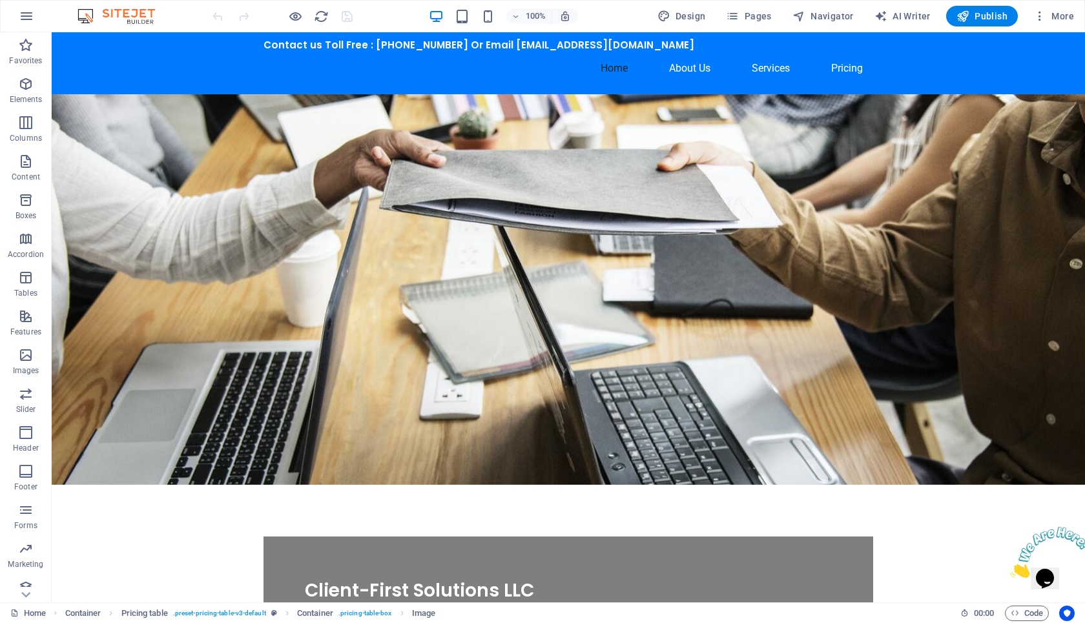
scroll to position [0, 0]
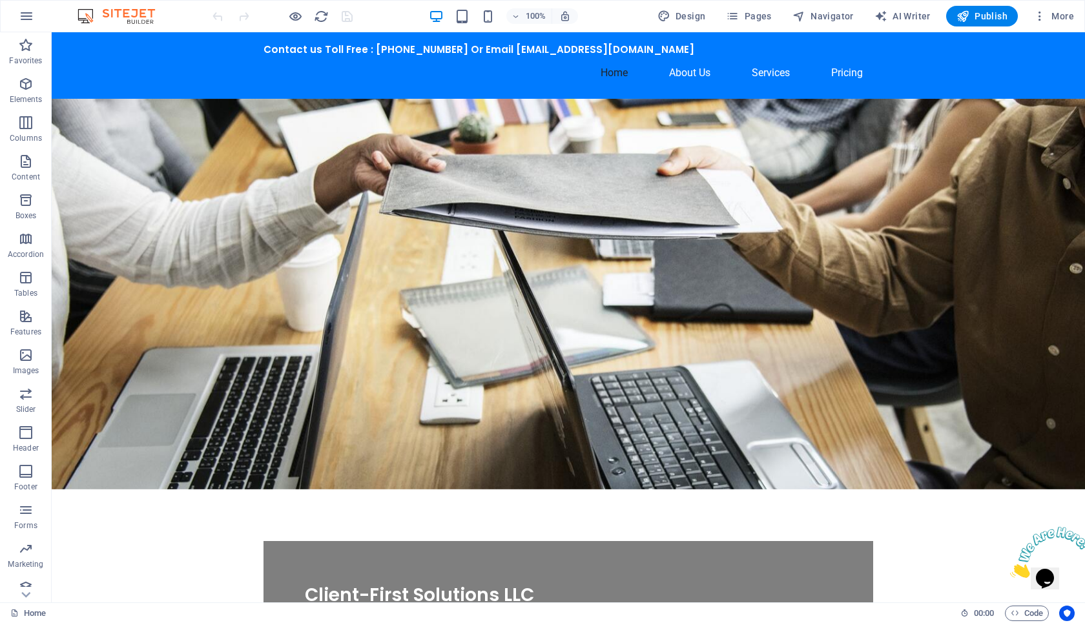
click at [646, 414] on figure at bounding box center [568, 294] width 1033 height 391
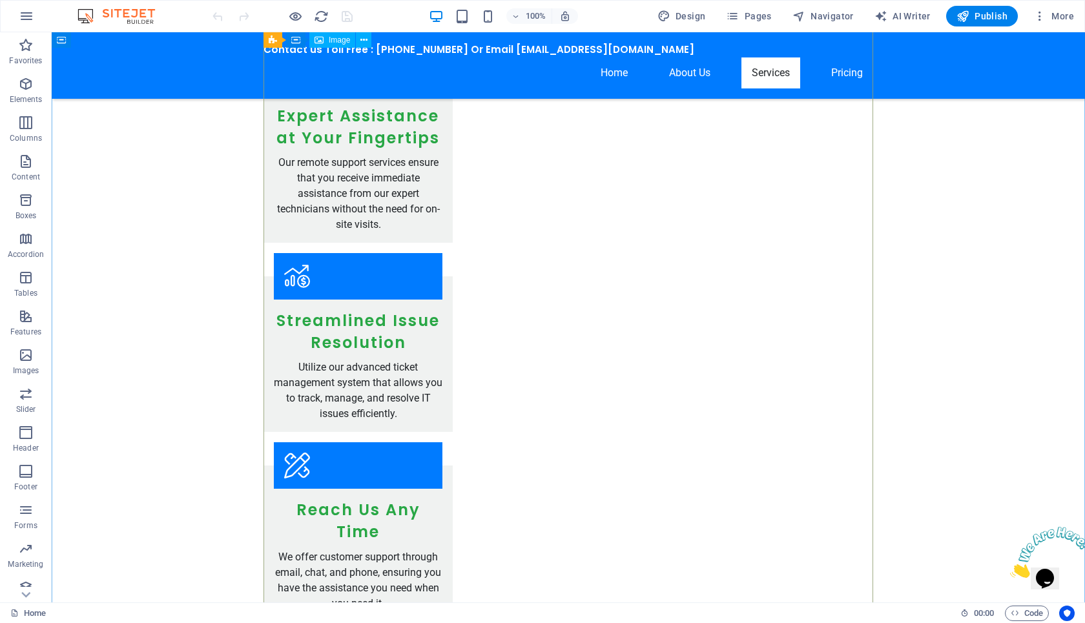
scroll to position [1114, 0]
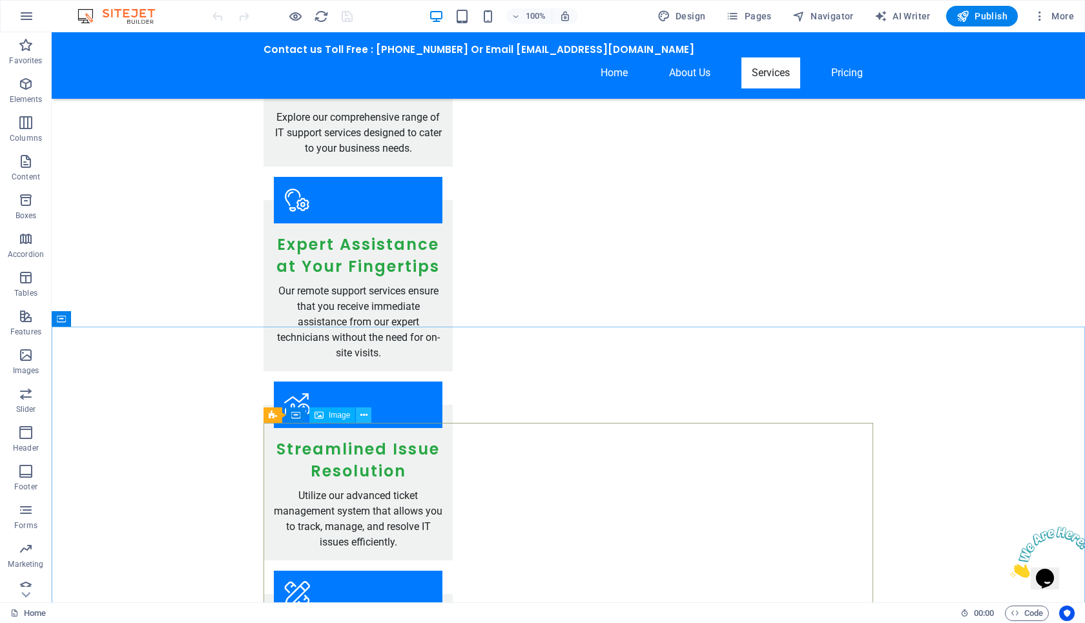
click at [363, 410] on icon at bounding box center [363, 416] width 7 height 14
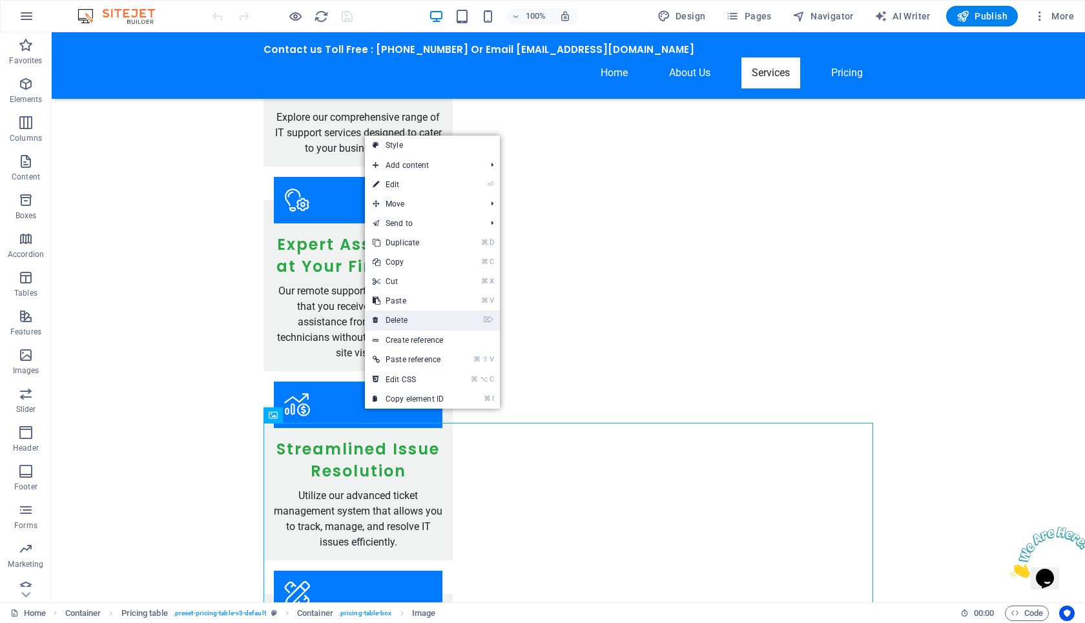
click at [436, 317] on link "⌦ Delete" at bounding box center [408, 320] width 87 height 19
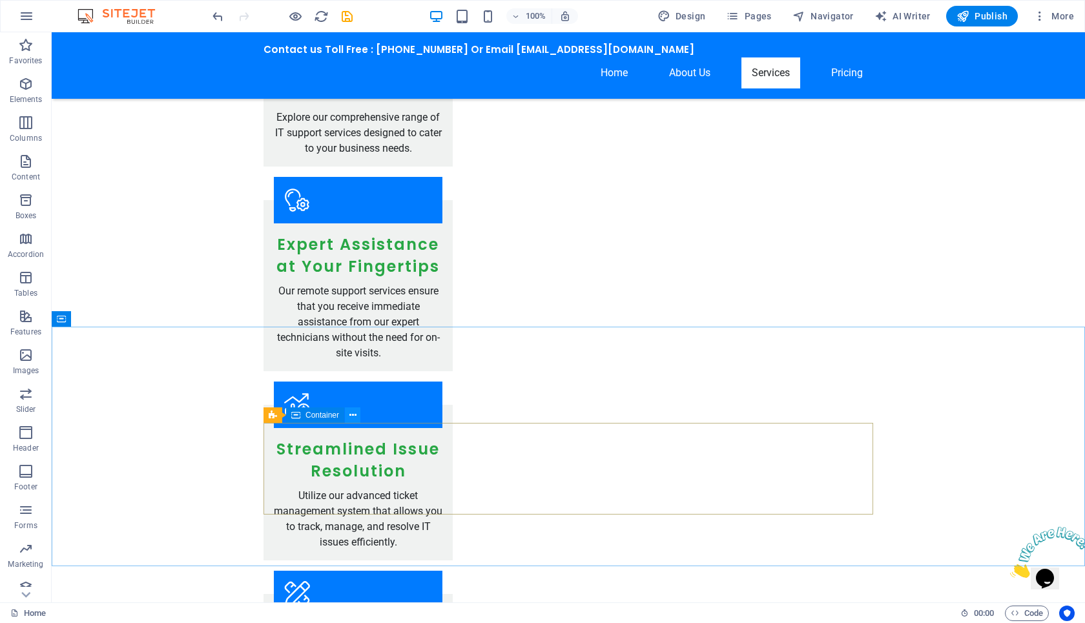
click at [354, 416] on icon at bounding box center [352, 416] width 7 height 14
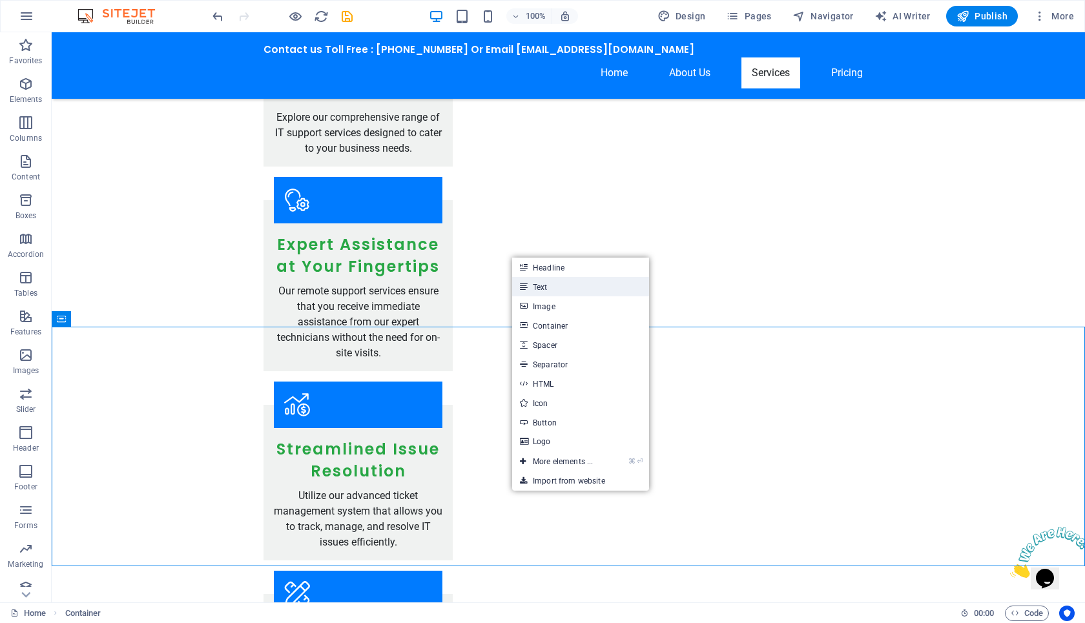
click at [559, 287] on link "Text" at bounding box center [580, 286] width 137 height 19
